Goal: Transaction & Acquisition: Book appointment/travel/reservation

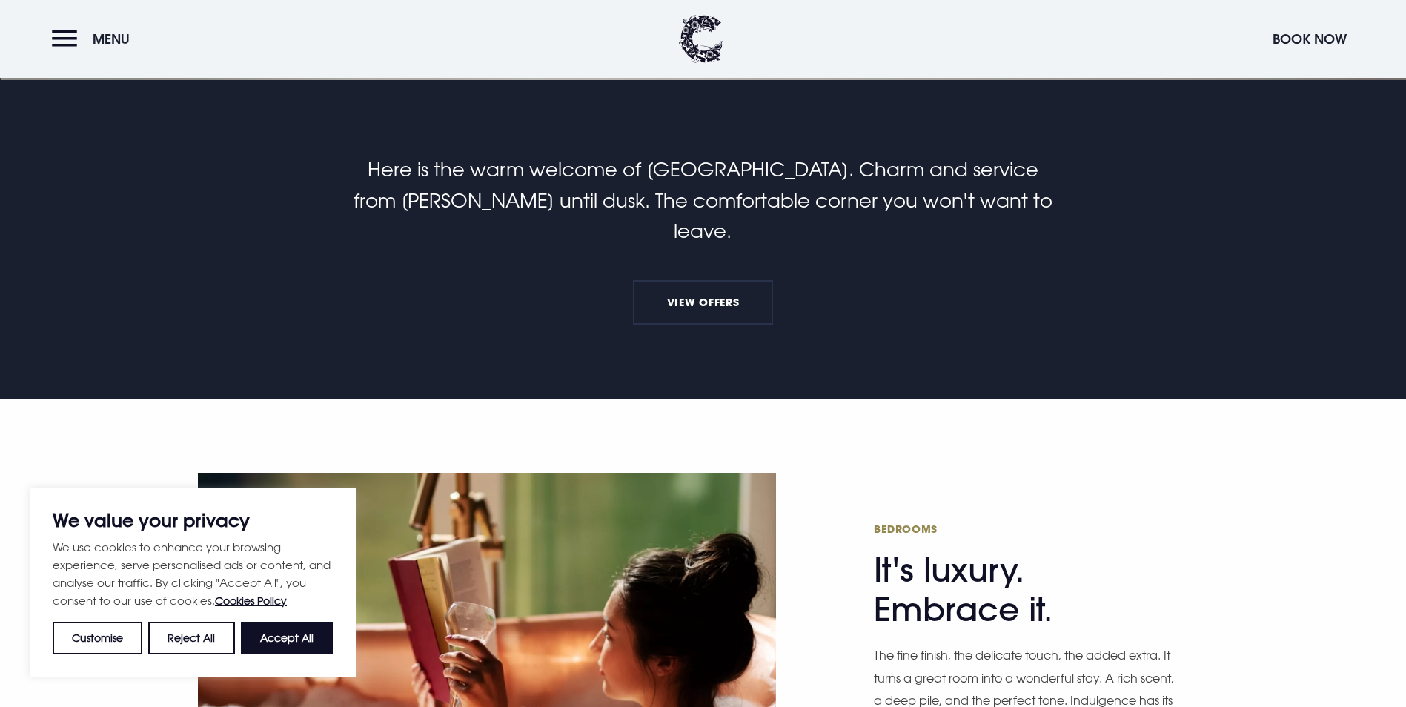
scroll to position [963, 0]
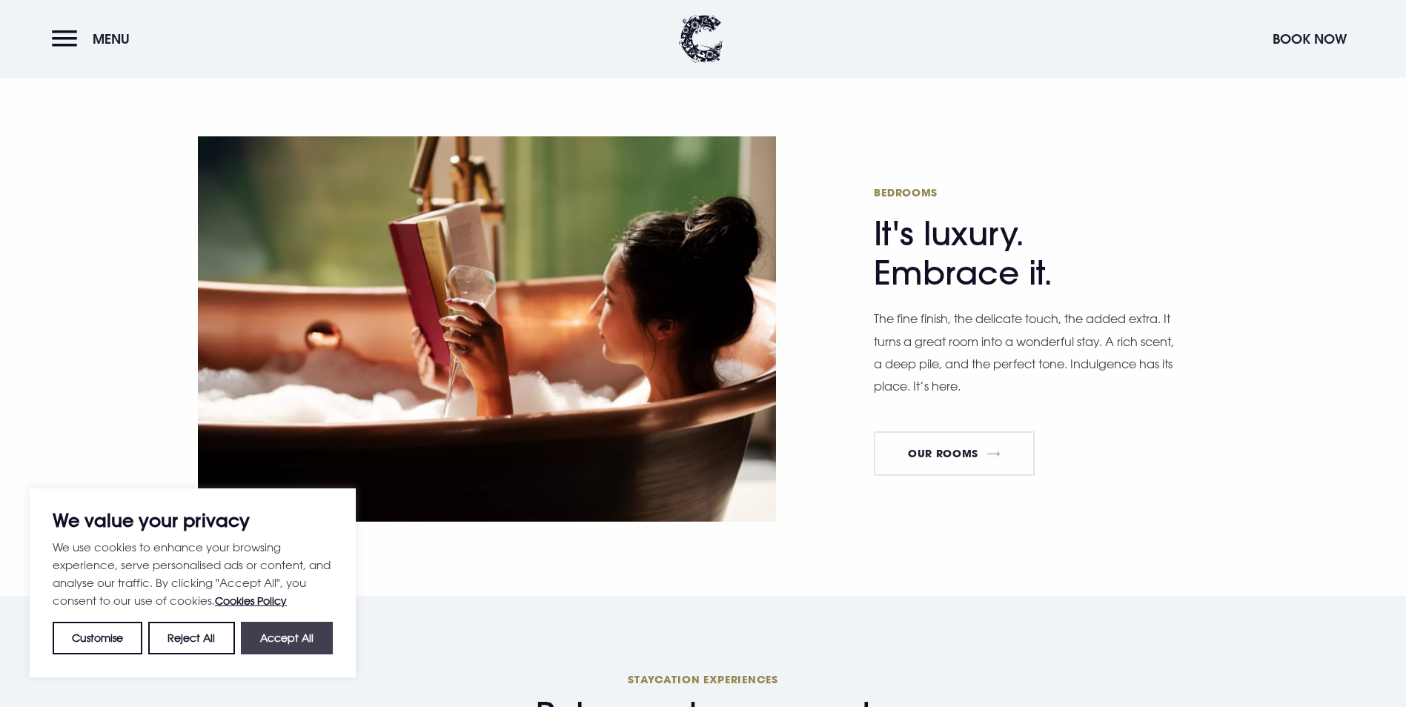
click at [291, 631] on button "Accept All" at bounding box center [287, 638] width 92 height 33
checkbox input "true"
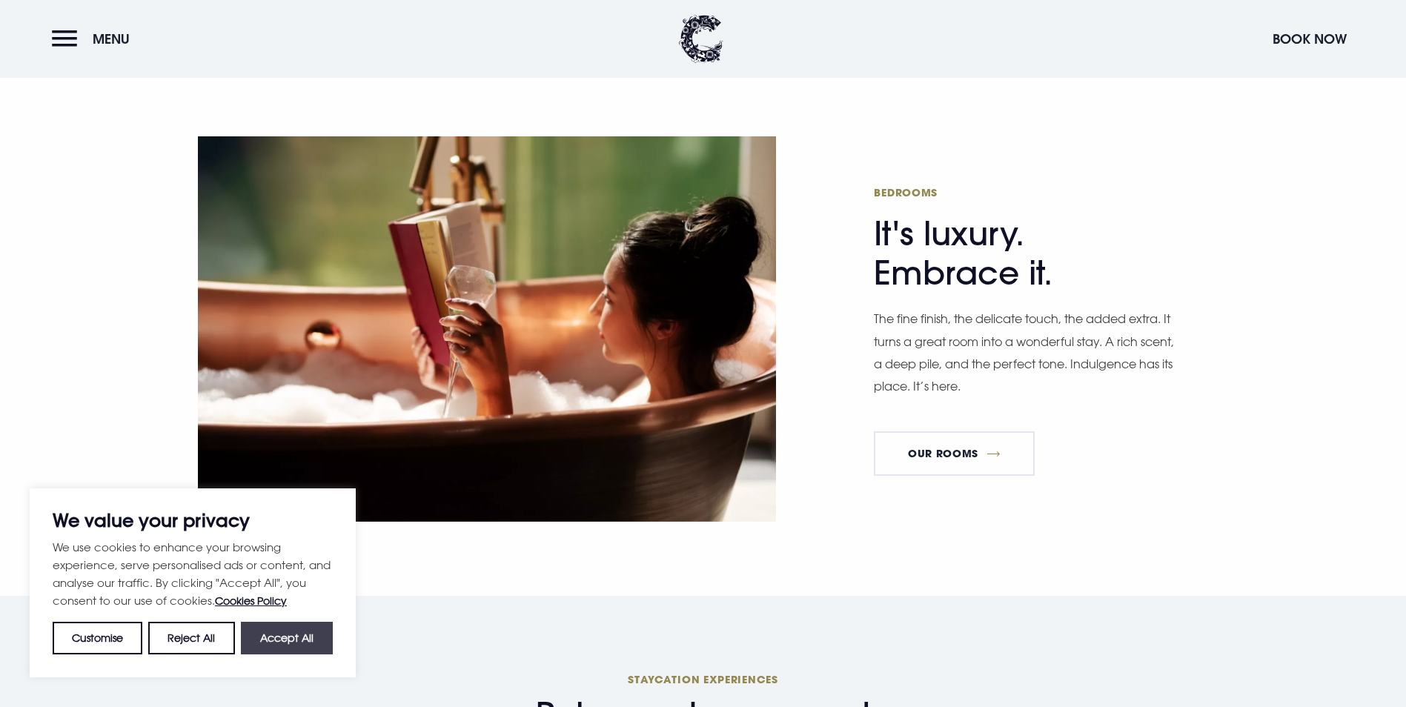
checkbox input "true"
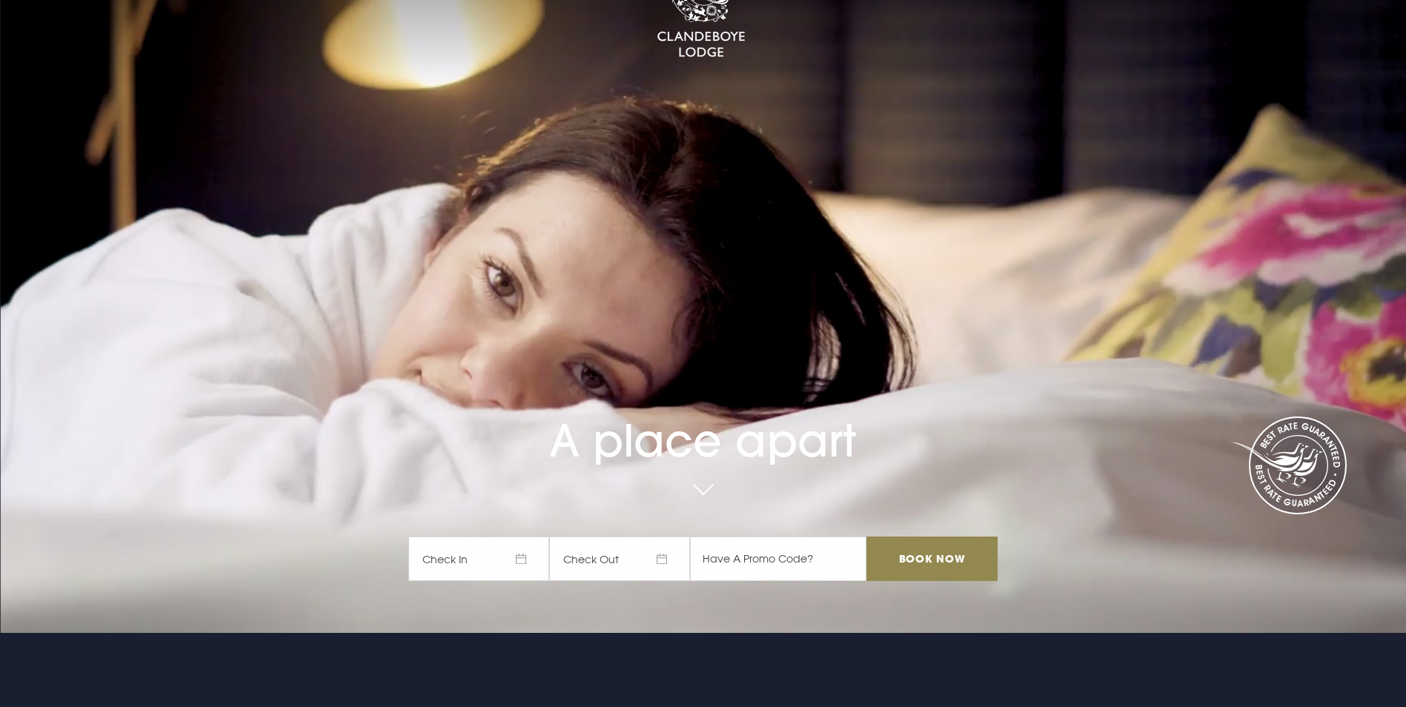
scroll to position [0, 0]
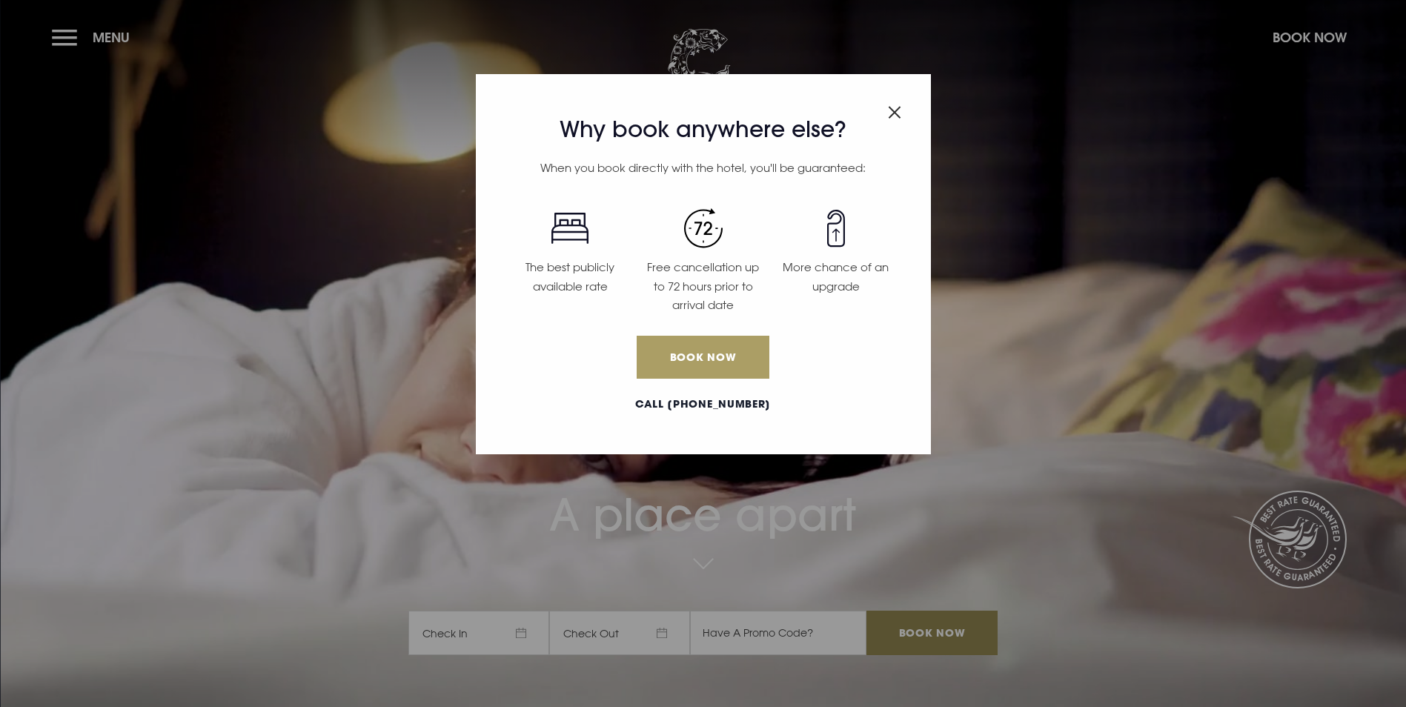
click at [711, 356] on link "Book Now" at bounding box center [703, 357] width 132 height 43
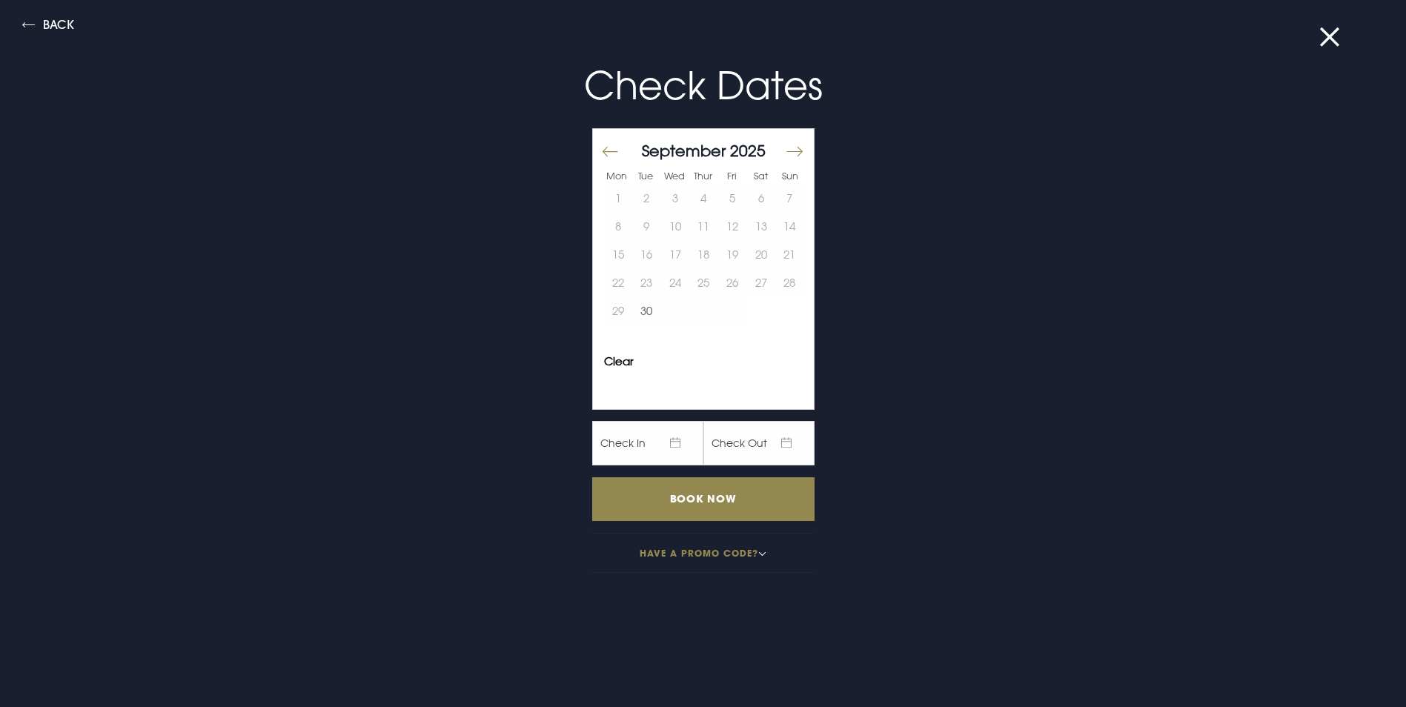
click at [785, 147] on button "Move forward to switch to the next month." at bounding box center [794, 151] width 18 height 31
click at [722, 202] on button "5" at bounding box center [732, 199] width 29 height 28
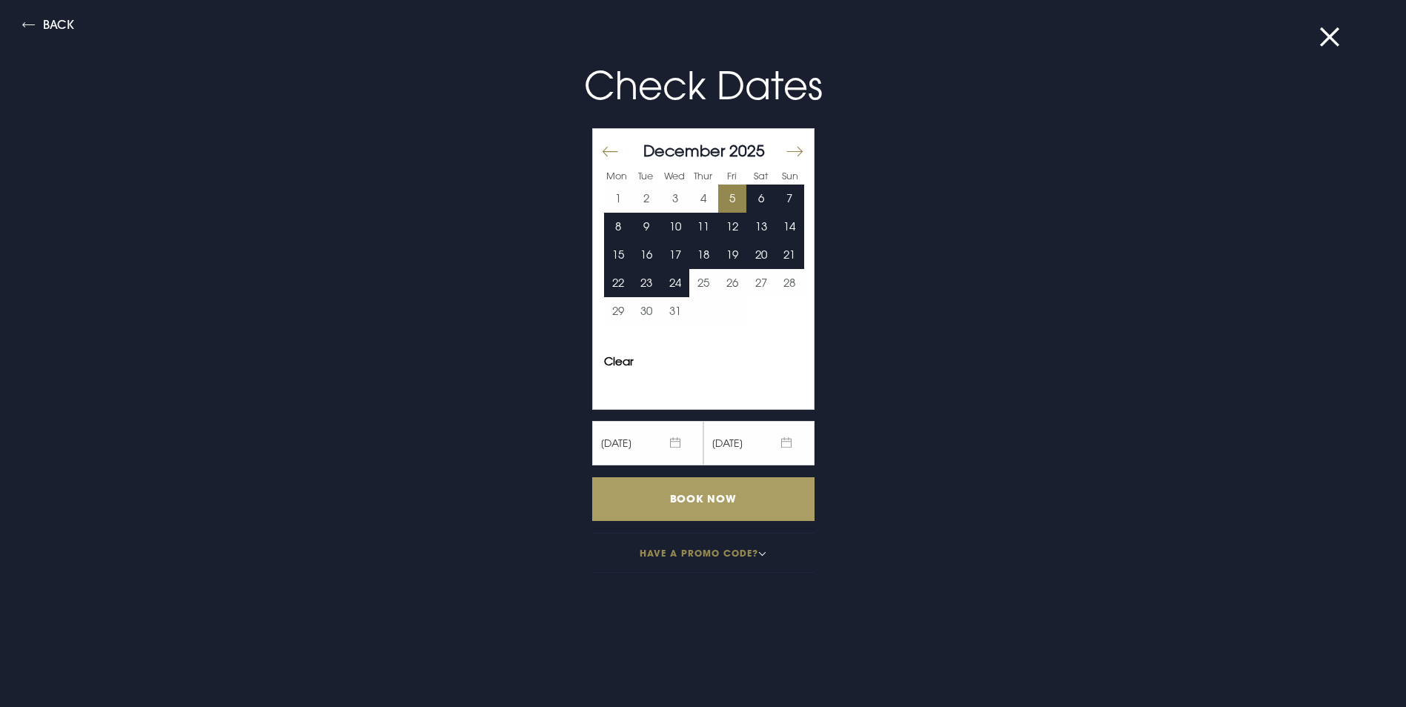
click at [686, 499] on input "Book Now" at bounding box center [703, 499] width 222 height 44
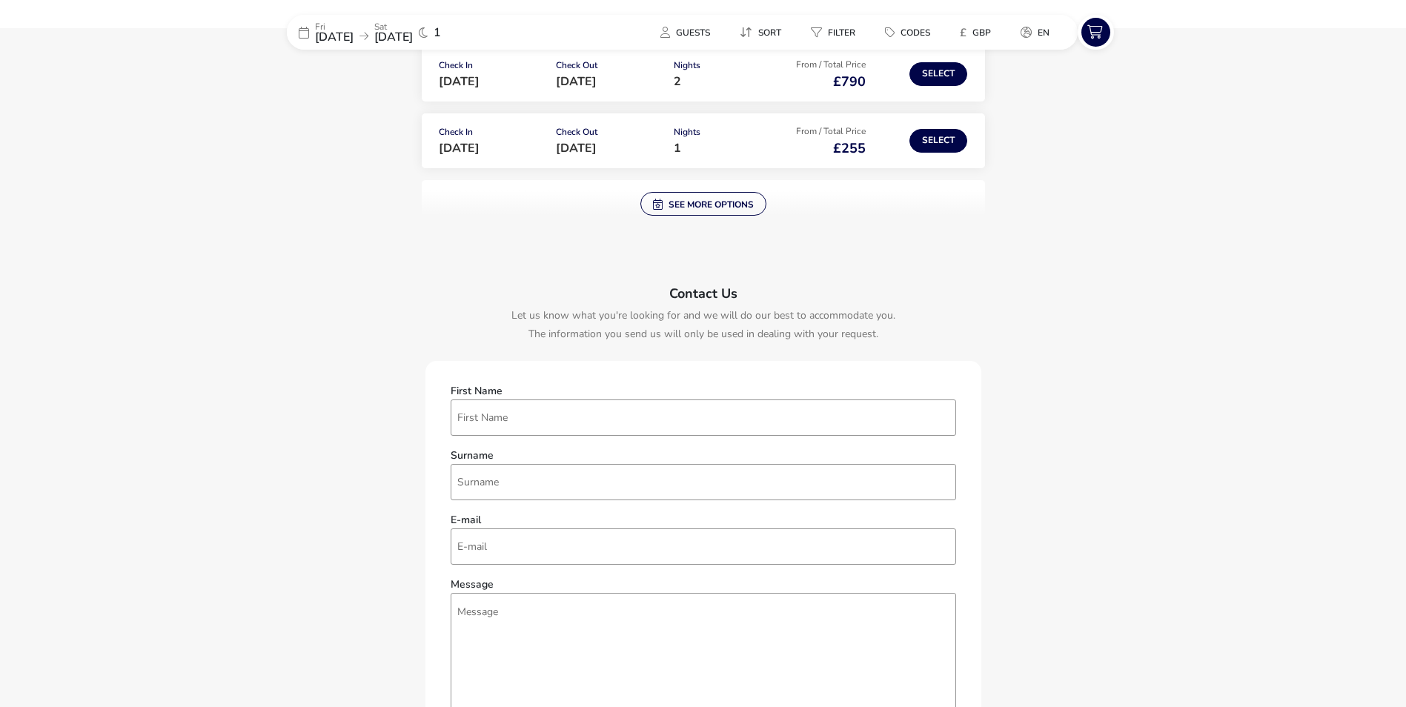
scroll to position [234, 0]
